Goal: Check status: Check status

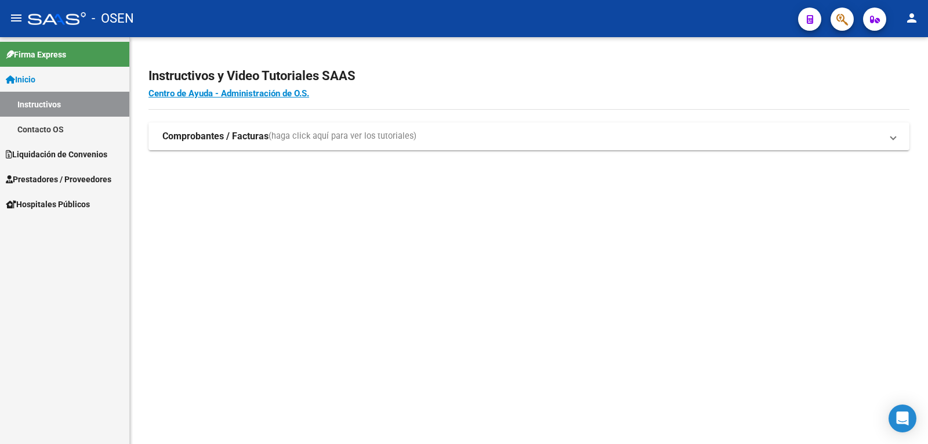
click at [63, 153] on span "Liquidación de Convenios" at bounding box center [56, 154] width 101 height 13
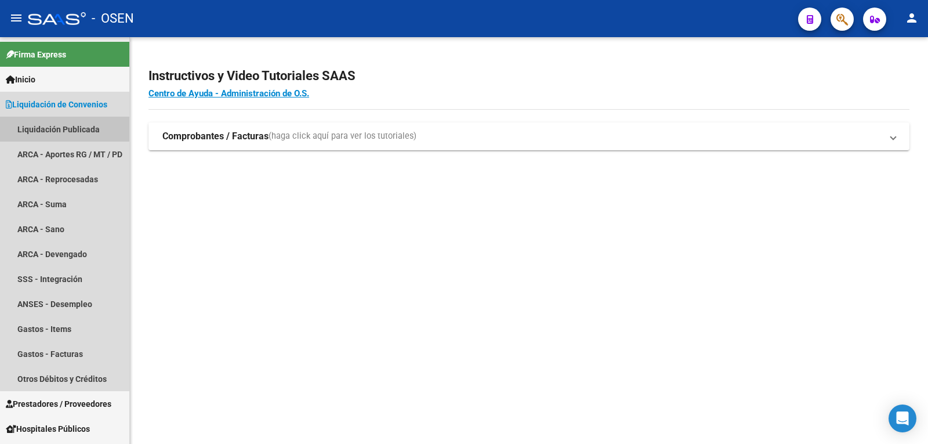
click at [66, 127] on link "Liquidación Publicada" at bounding box center [64, 129] width 129 height 25
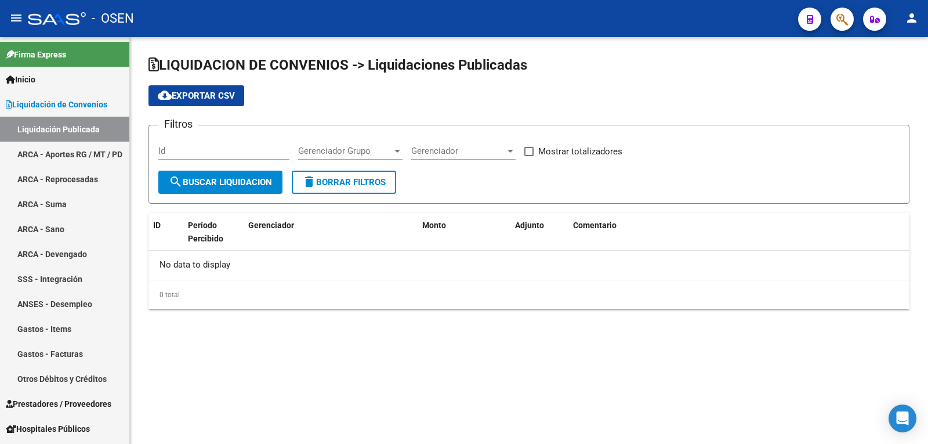
checkbox input "true"
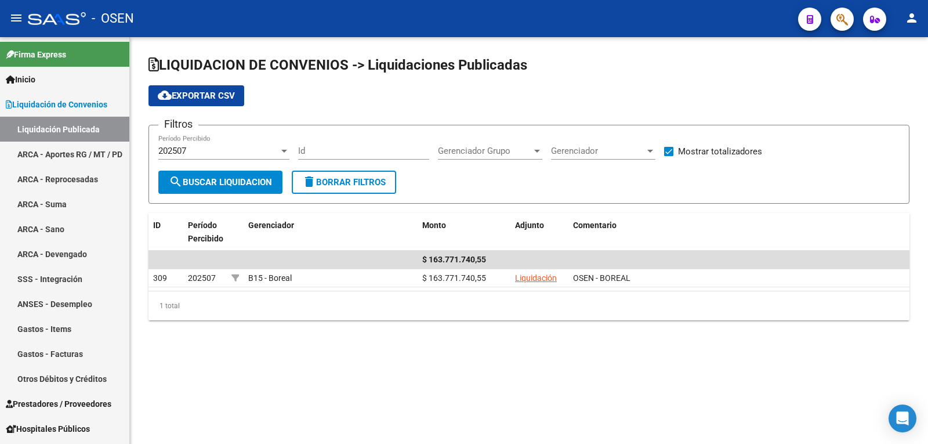
click at [232, 150] on div "202507" at bounding box center [218, 151] width 121 height 10
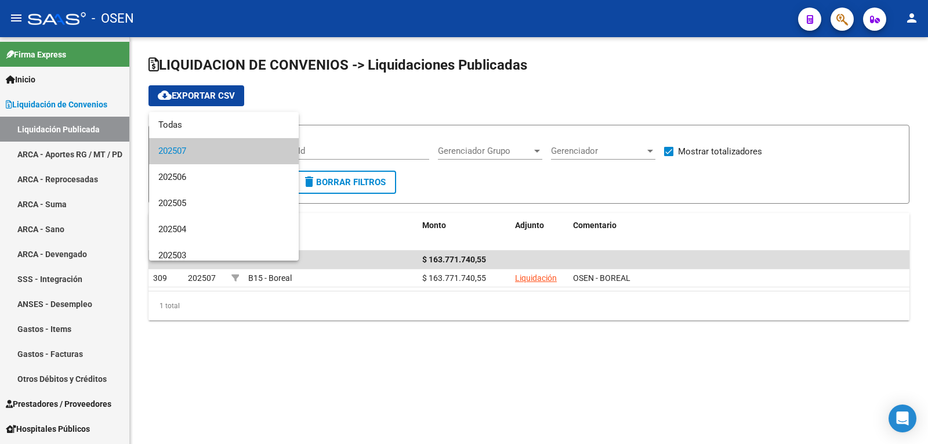
click at [207, 145] on span "202507" at bounding box center [223, 151] width 131 height 26
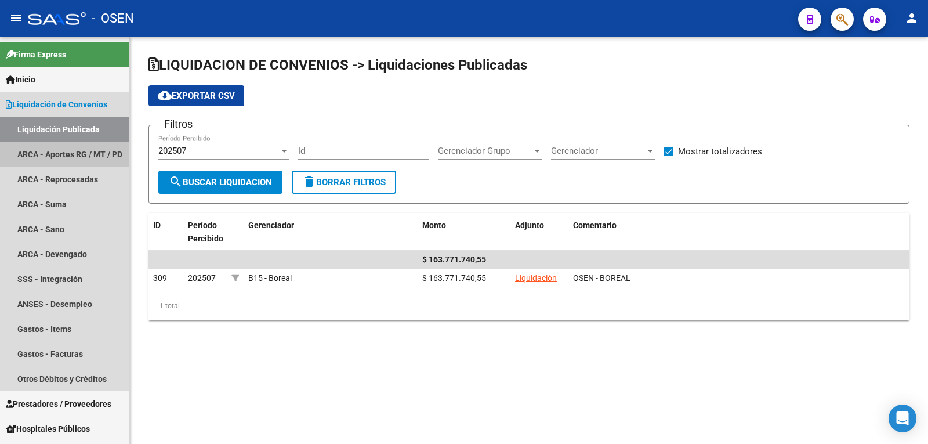
click at [81, 146] on link "ARCA - Aportes RG / MT / PD" at bounding box center [64, 153] width 129 height 25
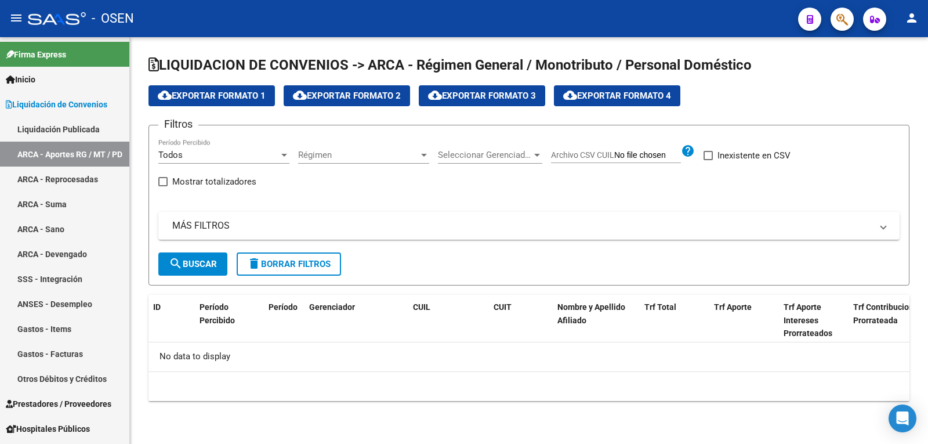
click at [65, 113] on link "Liquidación de Convenios" at bounding box center [64, 104] width 129 height 25
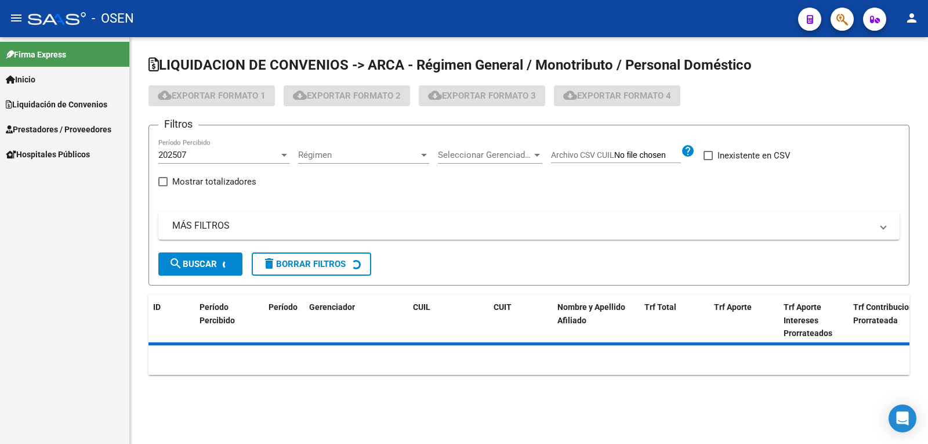
click at [84, 126] on span "Prestadores / Proveedores" at bounding box center [59, 129] width 106 height 13
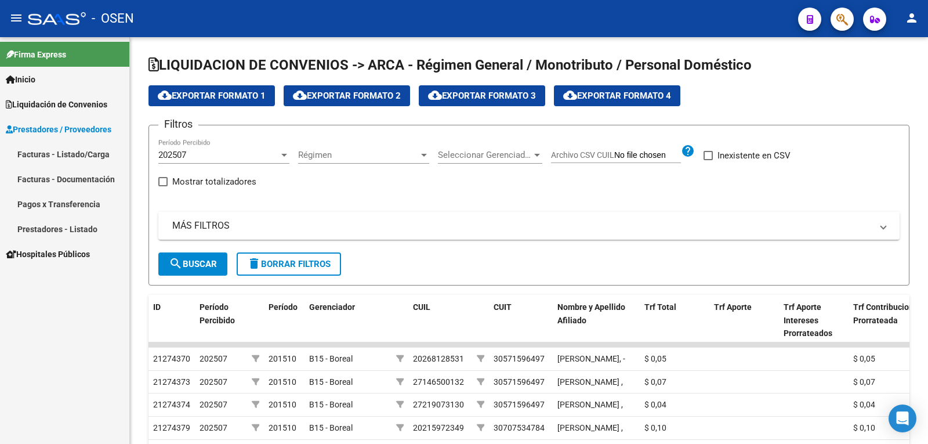
click at [68, 105] on span "Liquidación de Convenios" at bounding box center [56, 104] width 101 height 13
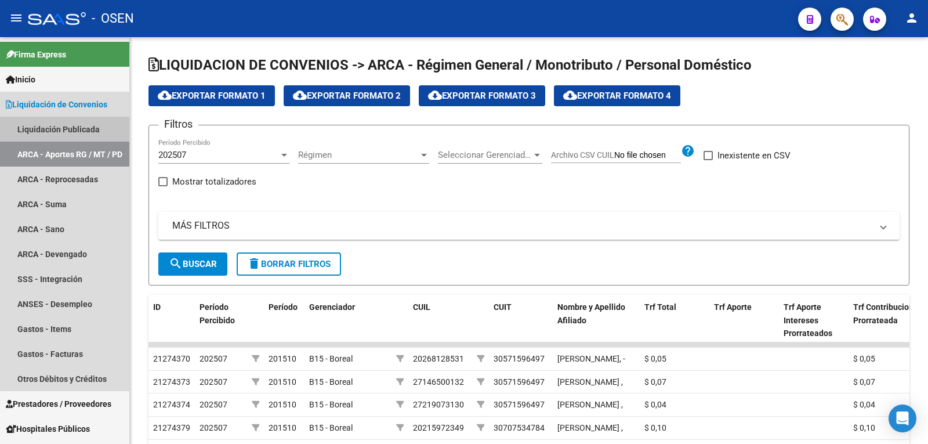
click at [71, 117] on link "Liquidación Publicada" at bounding box center [64, 129] width 129 height 25
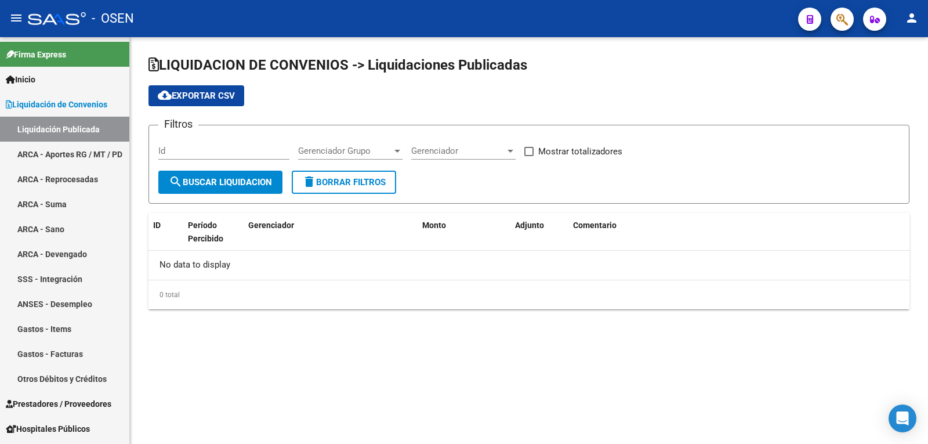
checkbox input "true"
